Goal: Transaction & Acquisition: Purchase product/service

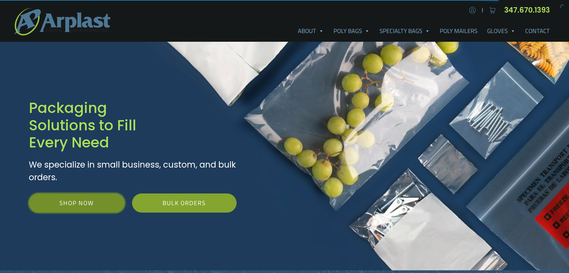
click at [101, 193] on link "Shop Now" at bounding box center [77, 202] width 96 height 19
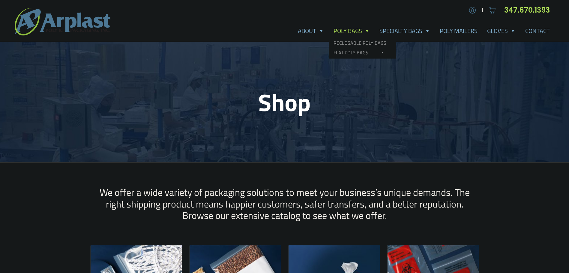
click at [375, 25] on link "Poly Bags" at bounding box center [352, 31] width 46 height 12
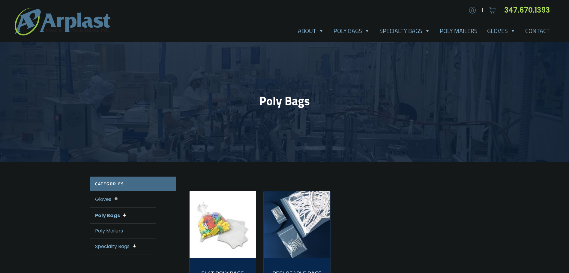
click at [114, 207] on div "Poly Bags Flat Poly Bags Open End Flat Poly Bags Wicket Poly Bags Reclosable Ba…" at bounding box center [123, 215] width 66 height 16
click at [123, 211] on span at bounding box center [125, 215] width 4 height 8
click at [118, 230] on link "Reclosable Bags" at bounding box center [120, 233] width 38 height 6
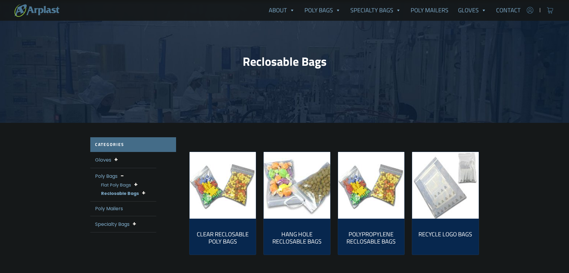
scroll to position [40, 0]
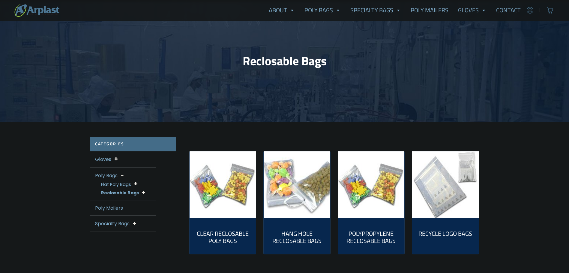
click at [225, 200] on img "Visit product category Clear Reclosable Poly Bags" at bounding box center [223, 184] width 67 height 67
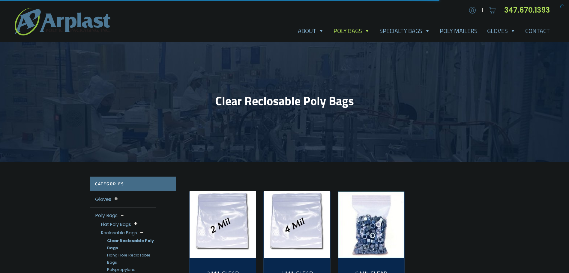
click at [225, 200] on img "Visit product category 2 Mil Clear Reclosable Bags" at bounding box center [223, 224] width 67 height 67
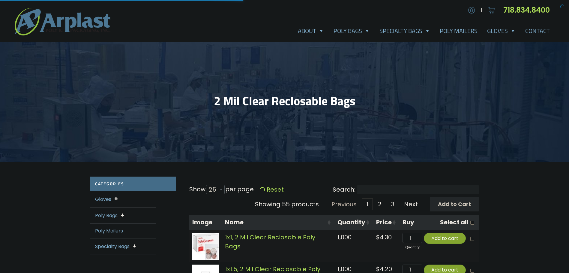
select select "25"
